Goal: Task Accomplishment & Management: Manage account settings

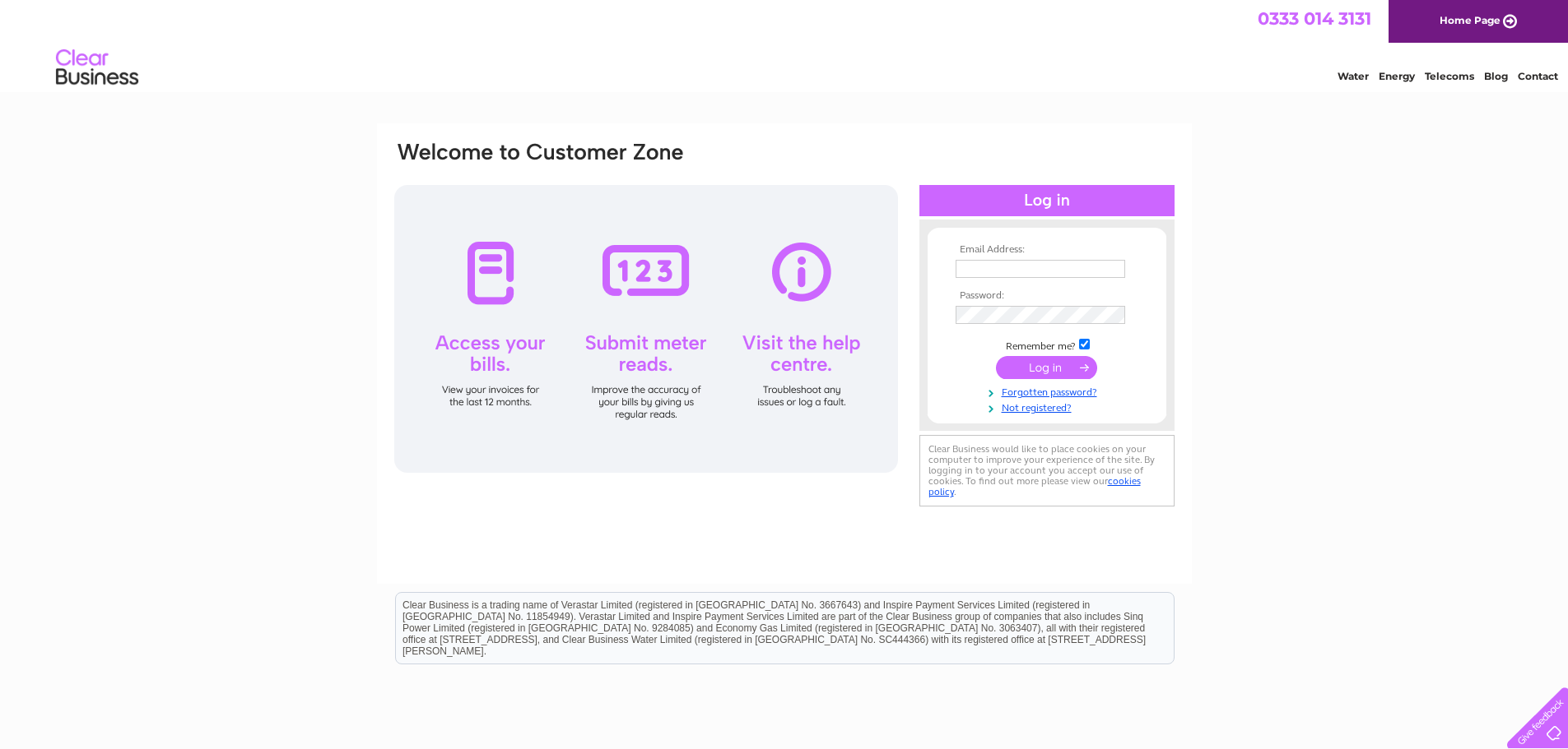
click at [971, 265] on input "text" at bounding box center [1040, 269] width 170 height 18
type input "[EMAIL_ADDRESS][DOMAIN_NAME]"
click at [1052, 371] on input "submit" at bounding box center [1046, 370] width 101 height 23
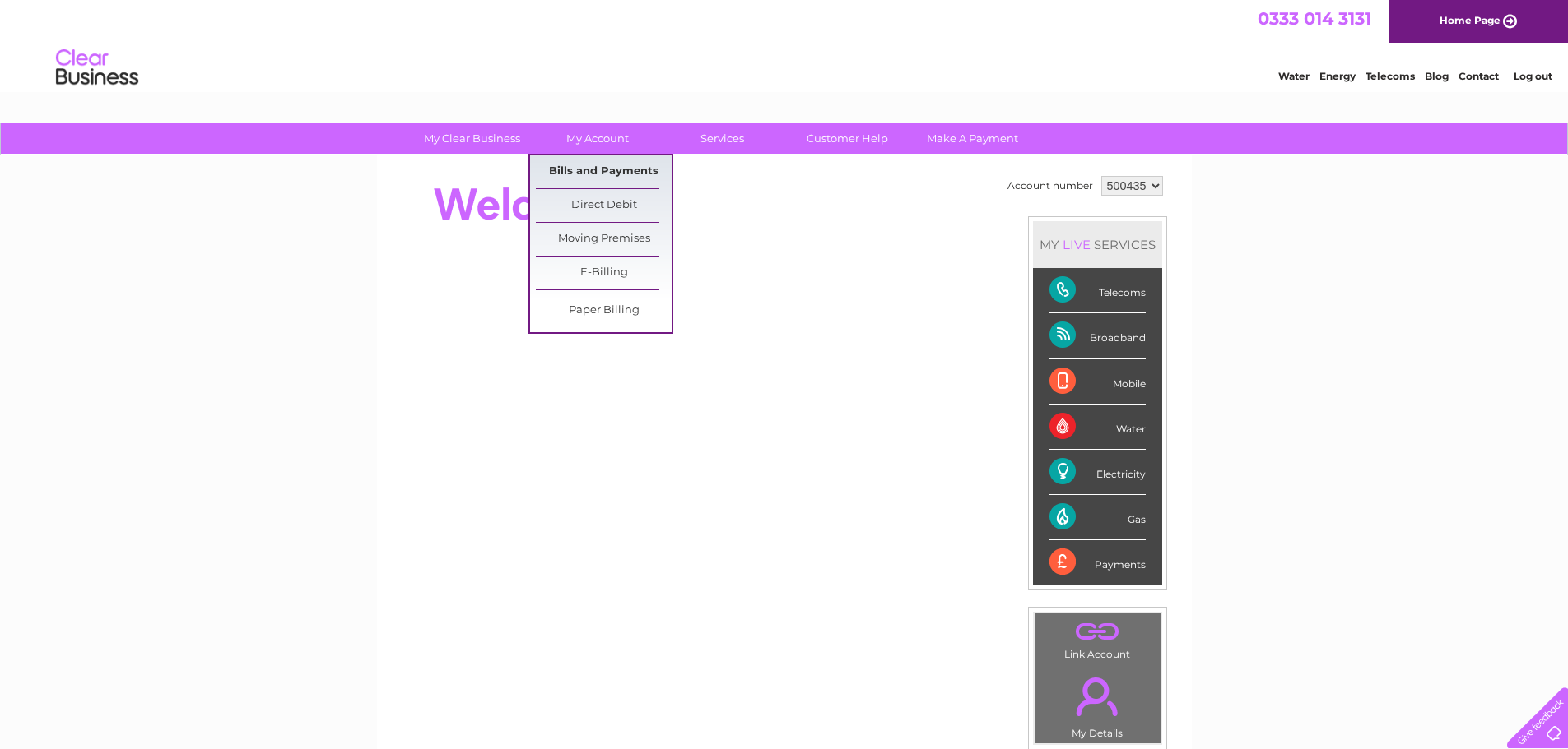
click at [598, 168] on link "Bills and Payments" at bounding box center [604, 171] width 136 height 33
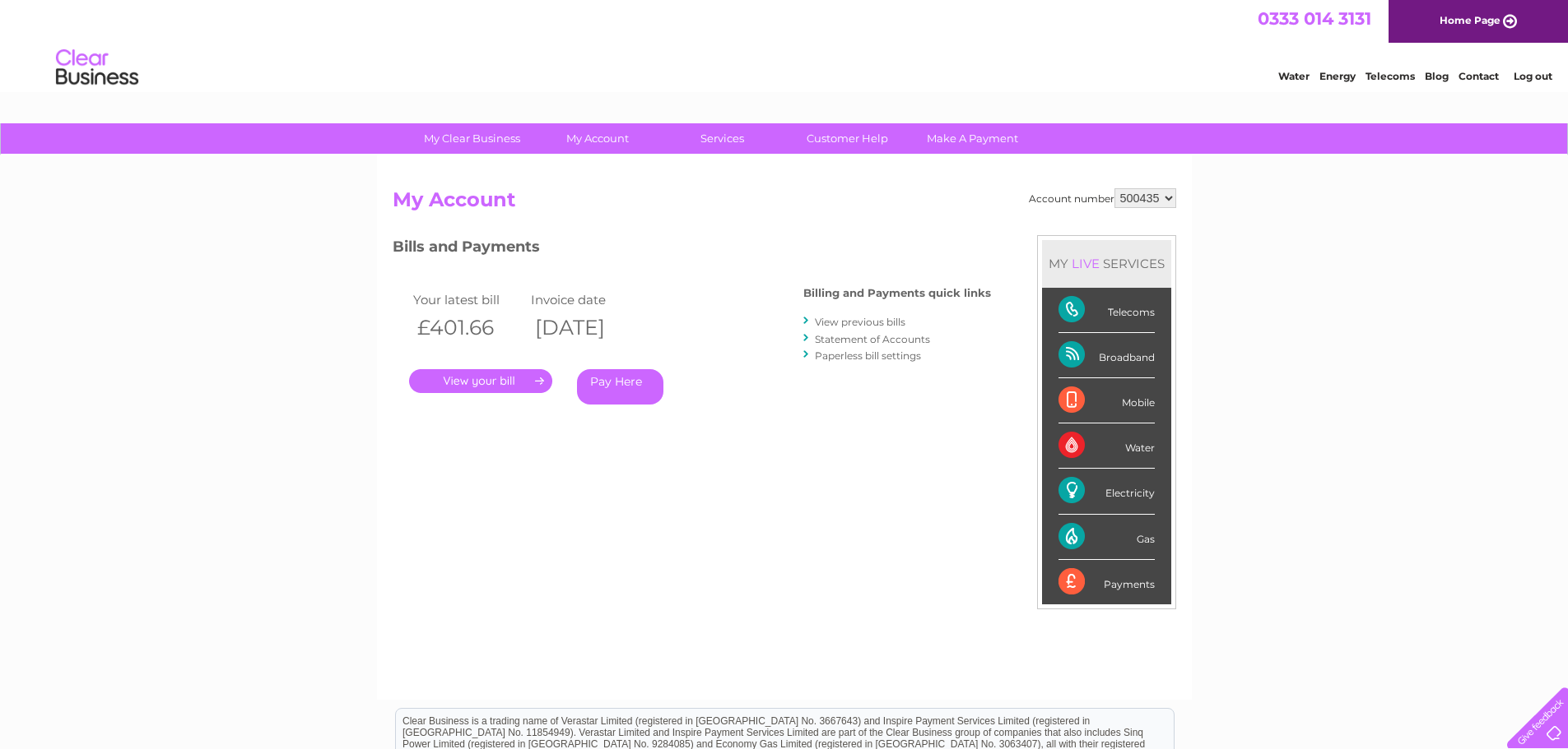
click at [488, 383] on link "." at bounding box center [480, 381] width 143 height 24
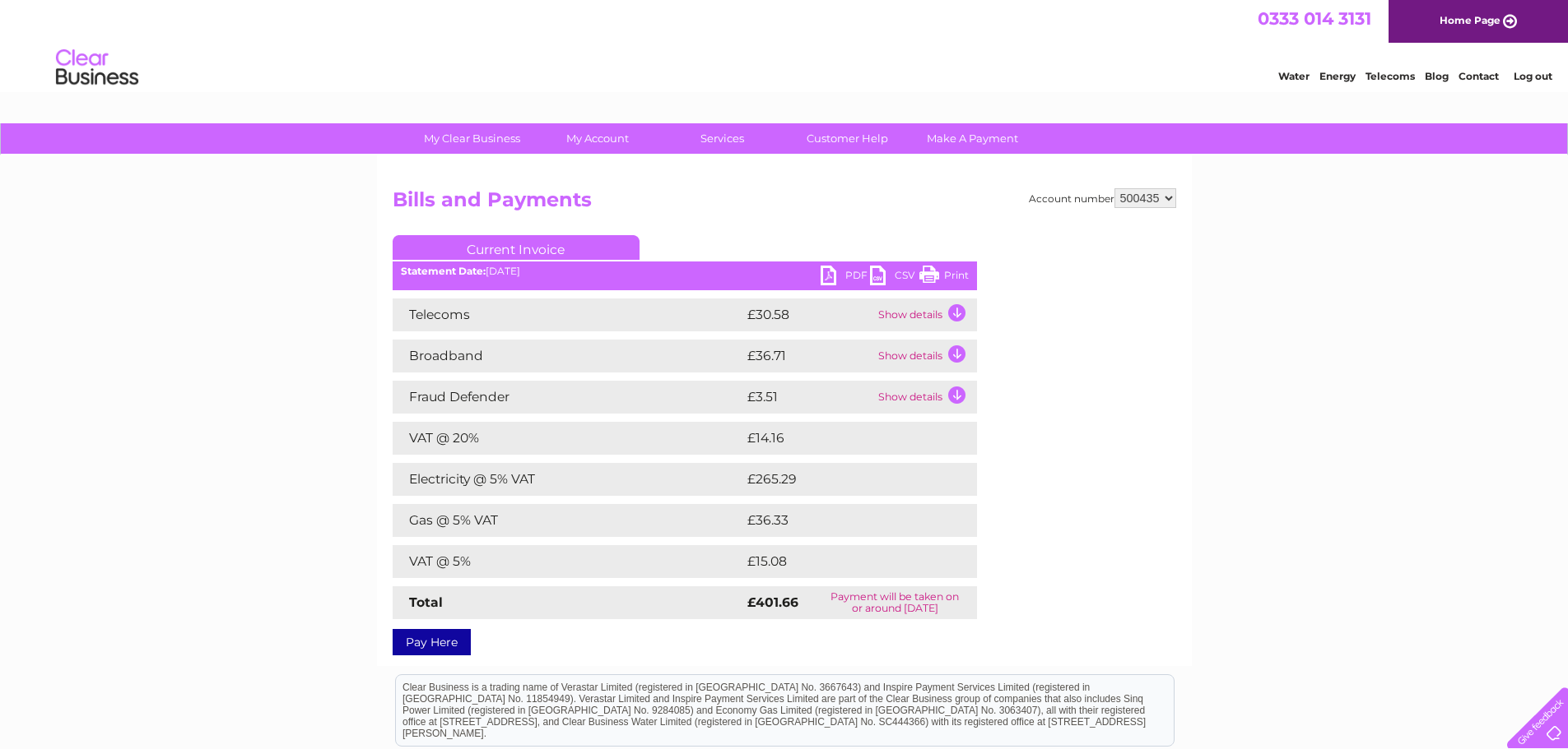
click at [840, 279] on link "PDF" at bounding box center [845, 277] width 50 height 24
click at [829, 272] on link "PDF" at bounding box center [845, 277] width 50 height 24
